Goal: Information Seeking & Learning: Learn about a topic

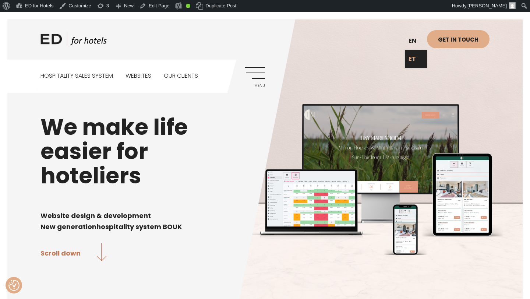
click at [415, 60] on link "ET" at bounding box center [416, 59] width 22 height 18
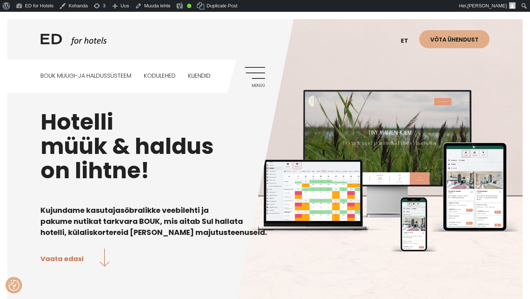
click at [256, 73] on link "Menüü" at bounding box center [255, 77] width 20 height 20
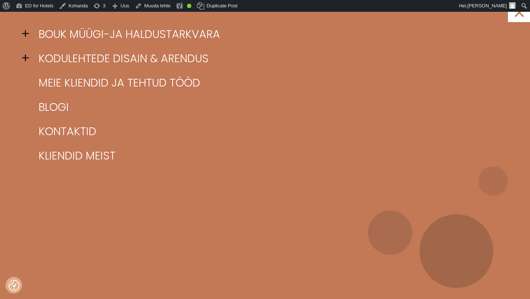
click at [24, 33] on span at bounding box center [27, 33] width 11 height 11
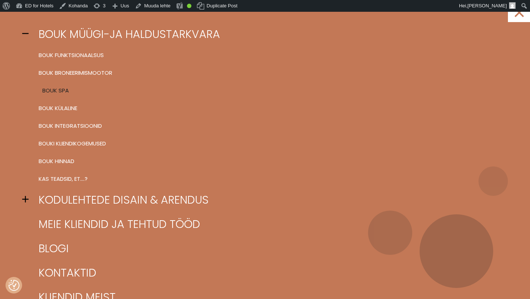
click at [47, 91] on link "BOUK SPA" at bounding box center [274, 91] width 475 height 18
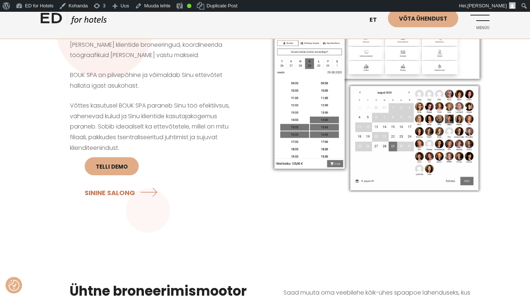
scroll to position [32, 0]
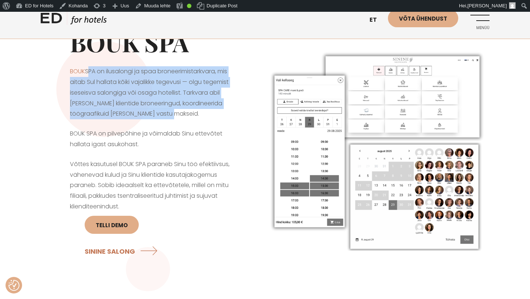
drag, startPoint x: 180, startPoint y: 115, endPoint x: 87, endPoint y: 73, distance: 102.0
click at [87, 73] on p "BOUK SPA on ilusalongi ja spaa broneerimistarkvara, mis aitab Sul hallata kõiki…" at bounding box center [153, 92] width 166 height 53
copy p "SPA on ilusalongi ja spaa broneerimistarkvara, mis aitab Sul hallata kõiki vaja…"
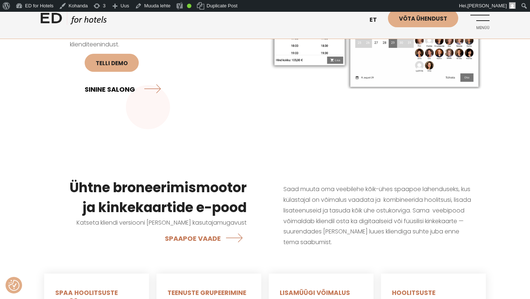
scroll to position [194, 0]
click at [179, 237] on link "SPAAPOE VAADE" at bounding box center [206, 238] width 82 height 20
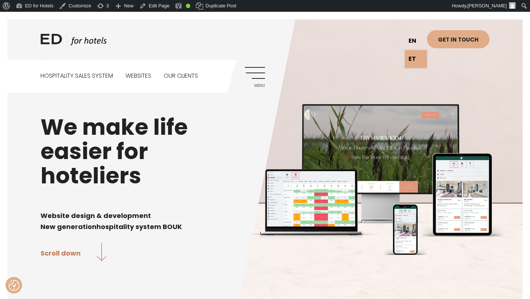
click at [414, 41] on link "en" at bounding box center [416, 41] width 22 height 18
click at [413, 57] on link "ET" at bounding box center [416, 59] width 22 height 18
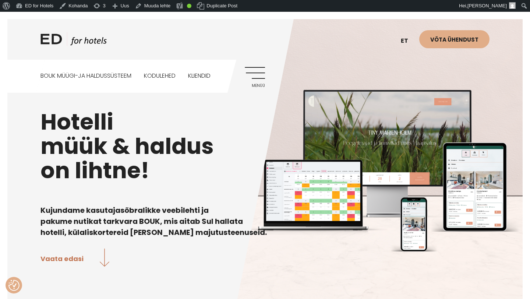
click at [259, 71] on link "Menüü" at bounding box center [255, 77] width 20 height 20
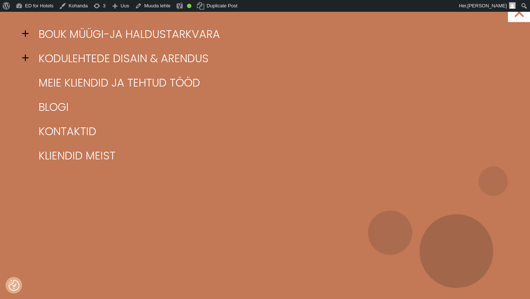
click at [27, 32] on span at bounding box center [27, 33] width 11 height 11
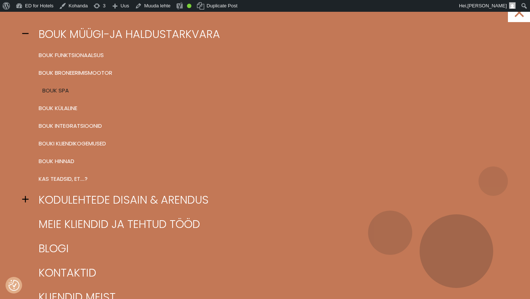
click at [51, 89] on link "BOUK SPA" at bounding box center [274, 91] width 475 height 18
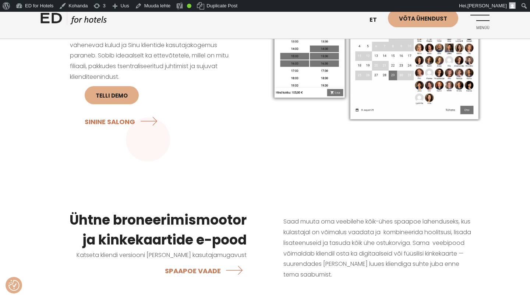
scroll to position [236, 0]
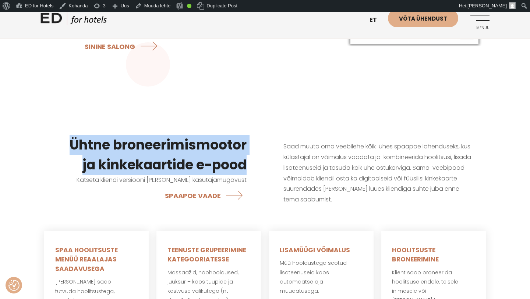
drag, startPoint x: 250, startPoint y: 165, endPoint x: 70, endPoint y: 134, distance: 183.0
click at [70, 134] on div "Ühtne broneerimismootor ja kinkekaartide e-pood Katseta kliendi versiooni ja se…" at bounding box center [153, 170] width 225 height 107
copy h3 "Ühtne broneerimismootor ja kinkekaartide e-pood"
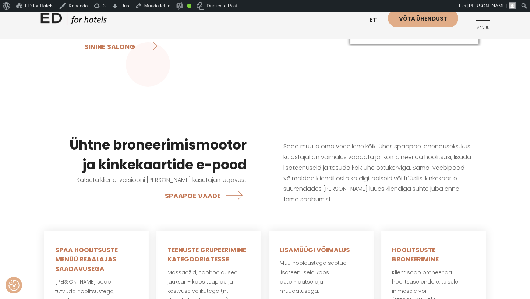
click at [306, 132] on div "Saad muuta oma veebilehe kõik-ühes spaapoe lahenduseks, kus külastajal on võima…" at bounding box center [377, 173] width 225 height 101
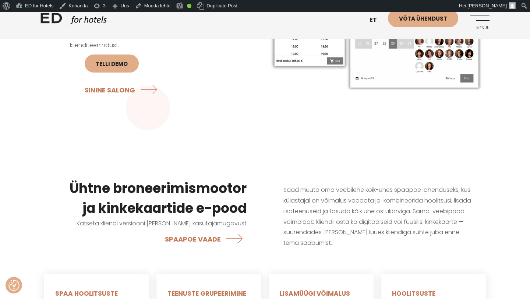
scroll to position [163, 0]
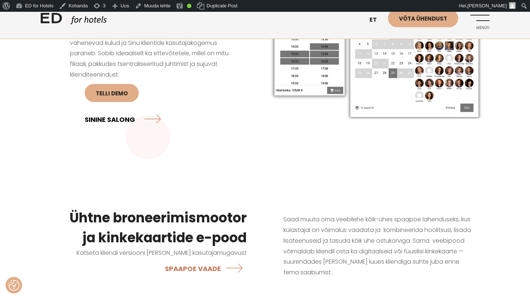
click at [130, 118] on link "SININE SALONG" at bounding box center [123, 119] width 76 height 20
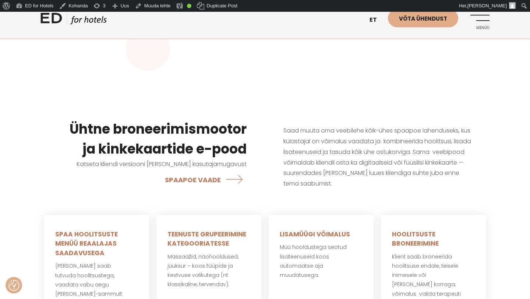
scroll to position [304, 0]
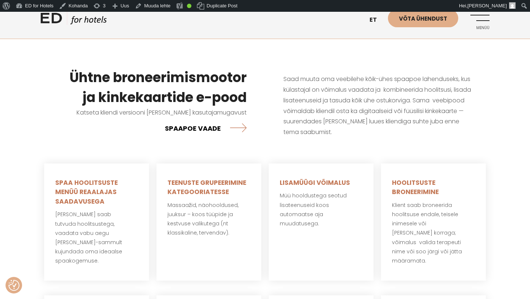
click at [192, 125] on link "SPAAPOE VAADE" at bounding box center [206, 128] width 82 height 20
